Goal: Check status: Check status

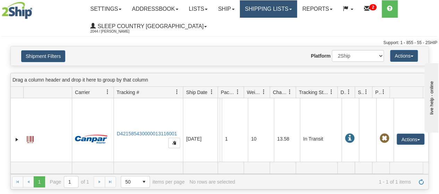
click at [270, 9] on link "Shipping lists" at bounding box center [268, 8] width 57 height 17
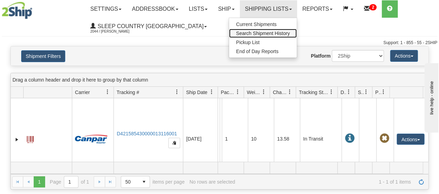
click at [267, 34] on span "Search Shipment History" at bounding box center [263, 34] width 54 height 6
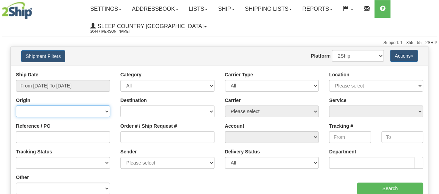
click at [52, 107] on select "[GEOGRAPHIC_DATA] [GEOGRAPHIC_DATA] [GEOGRAPHIC_DATA] [US_STATE] [GEOGRAPHIC_DA…" at bounding box center [63, 111] width 94 height 12
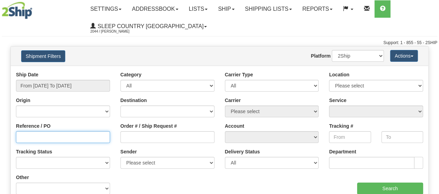
click at [52, 135] on input "Reference / PO" at bounding box center [63, 137] width 94 height 12
paste input "9000I007486"
type input "9000I007486"
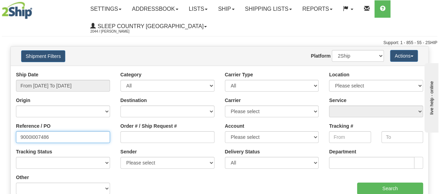
drag, startPoint x: 23, startPoint y: 131, endPoint x: -19, endPoint y: 131, distance: 42.3
click at [0, 131] on html "Upgrade Account Cancel Toggle navigation Settings New Senders" at bounding box center [219, 97] width 439 height 194
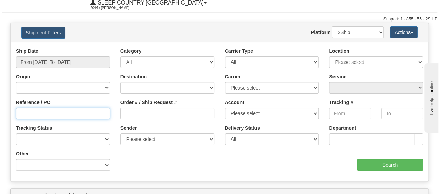
scroll to position [35, 0]
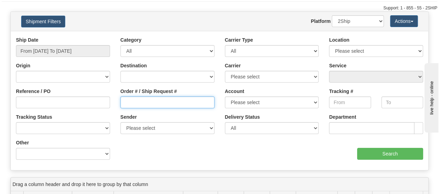
click at [148, 108] on input "Order # / Ship Request #" at bounding box center [167, 102] width 94 height 12
paste input "9000I007486"
type input "9000I007486"
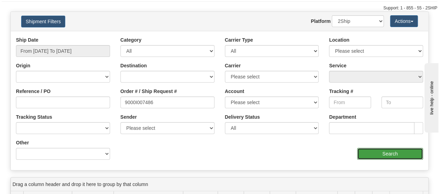
click at [378, 153] on input "Search" at bounding box center [390, 154] width 66 height 12
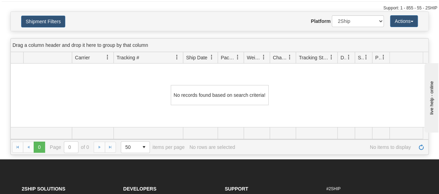
scroll to position [0, 0]
